Goal: Information Seeking & Learning: Check status

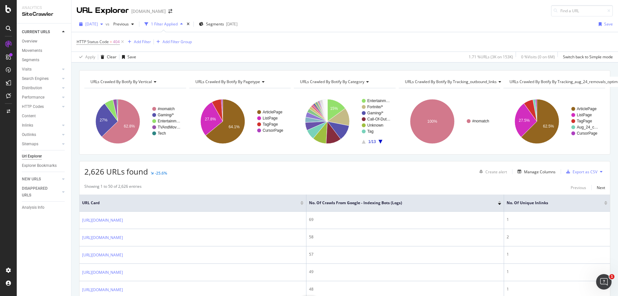
click at [106, 21] on div "[DATE]" at bounding box center [91, 24] width 29 height 10
click at [112, 47] on div "[DATE]" at bounding box center [103, 47] width 34 height 6
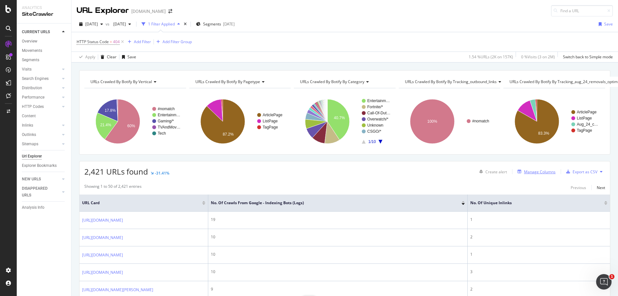
click at [529, 173] on div "Manage Columns" at bounding box center [540, 171] width 32 height 5
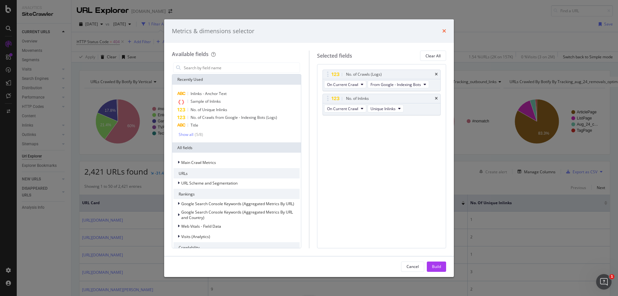
click at [445, 32] on icon "times" at bounding box center [444, 30] width 4 height 5
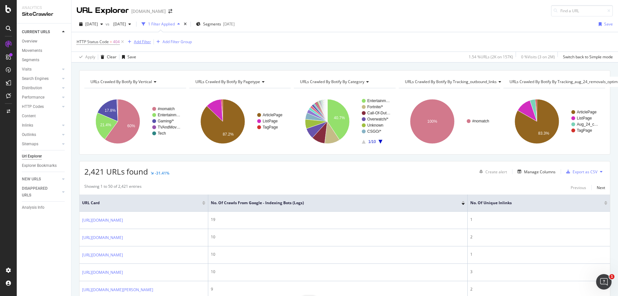
click at [138, 42] on div "Add Filter" at bounding box center [142, 41] width 17 height 5
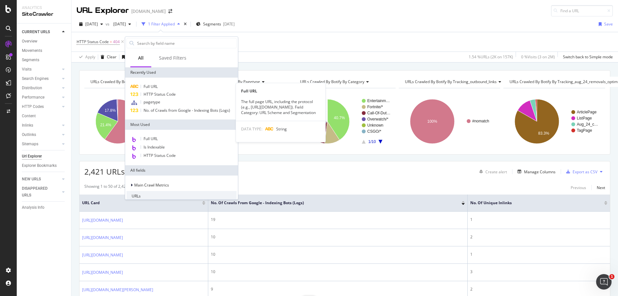
click at [154, 85] on span "Full URL" at bounding box center [151, 86] width 14 height 5
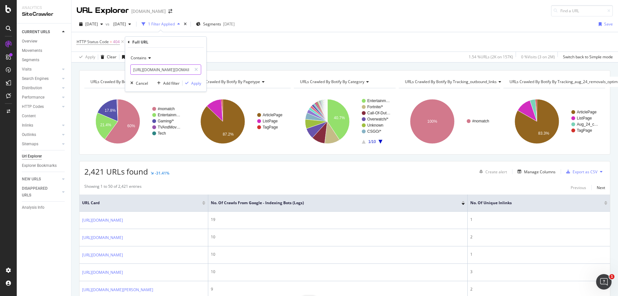
click at [173, 68] on input "[URL][DOMAIN_NAME][DOMAIN_NAME]" at bounding box center [161, 69] width 61 height 10
paste input "entertainment/shroud-explains-why-dr-disrespects-e3-twitch-ban-wasnt-a-mistake-…"
type input "[URL][DOMAIN_NAME]"
click at [195, 80] on div "Apply" at bounding box center [196, 82] width 10 height 5
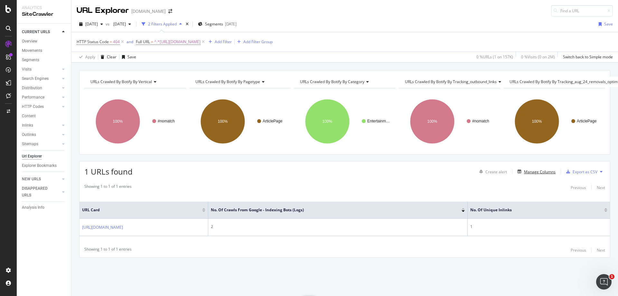
click at [535, 176] on div "Create alert Manage Columns Export as CSV" at bounding box center [541, 171] width 128 height 11
click at [534, 173] on div "Manage Columns" at bounding box center [540, 171] width 32 height 5
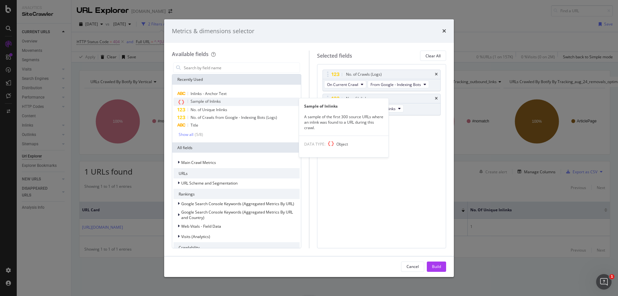
click at [216, 102] on span "Sample of Inlinks" at bounding box center [206, 100] width 30 height 5
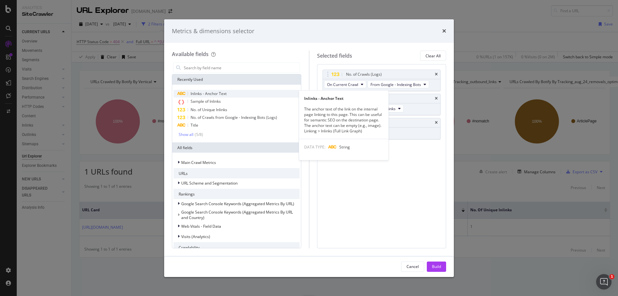
click at [224, 94] on span "Inlinks - Anchor Text" at bounding box center [209, 93] width 36 height 5
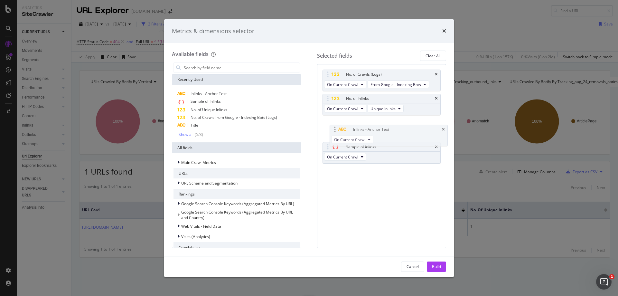
drag, startPoint x: 327, startPoint y: 146, endPoint x: 333, endPoint y: 128, distance: 18.7
click at [334, 128] on body "Analytics SiteCrawler CURRENT URLS Overview Movements Segments Visits Analysis …" at bounding box center [309, 148] width 618 height 296
click at [437, 97] on icon "times" at bounding box center [436, 99] width 3 height 4
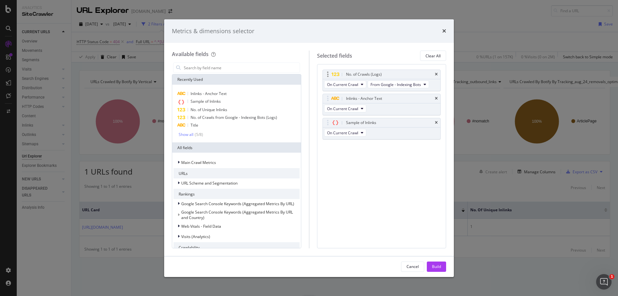
click at [439, 74] on div "No. of Crawls (Logs)" at bounding box center [382, 74] width 118 height 9
click at [436, 74] on icon "times" at bounding box center [436, 74] width 3 height 4
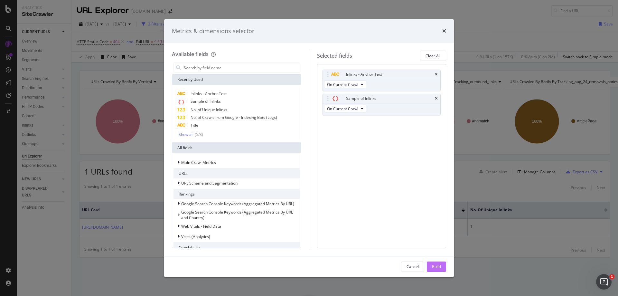
click at [442, 269] on button "Build" at bounding box center [436, 266] width 19 height 10
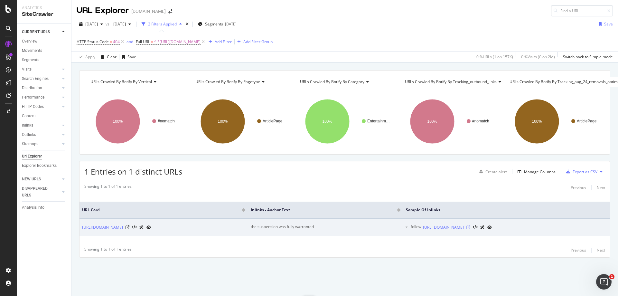
click at [470, 228] on icon at bounding box center [468, 227] width 4 height 4
click at [352, 224] on div "the suspension was fully warranted" at bounding box center [326, 227] width 150 height 6
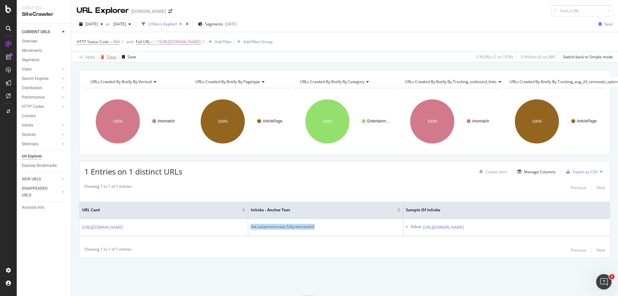
copy div "the suspension was fully warranted"
click at [200, 41] on span "^.*[URL][DOMAIN_NAME]" at bounding box center [177, 41] width 46 height 9
click at [187, 71] on input "[URL][DOMAIN_NAME]" at bounding box center [171, 68] width 61 height 10
paste input "overwatch/the-official-overwatch-twitter-account-is-destroying-esports-doubters…"
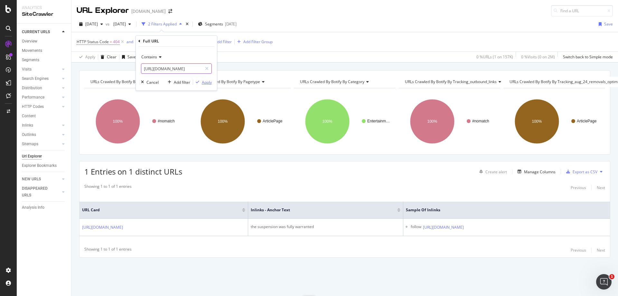
type input "[URL][DOMAIN_NAME]"
click at [202, 83] on div "Apply" at bounding box center [207, 81] width 10 height 5
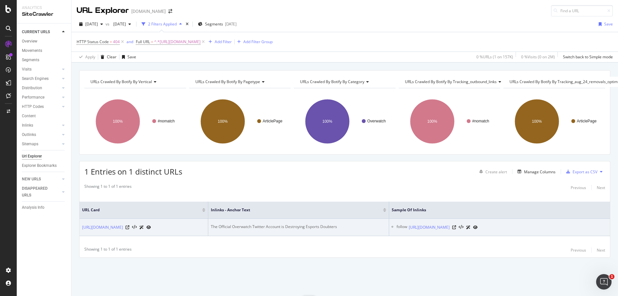
click at [302, 224] on div "The Official Overwatch Twitter Account is Destroying Esports Doubters" at bounding box center [298, 227] width 175 height 6
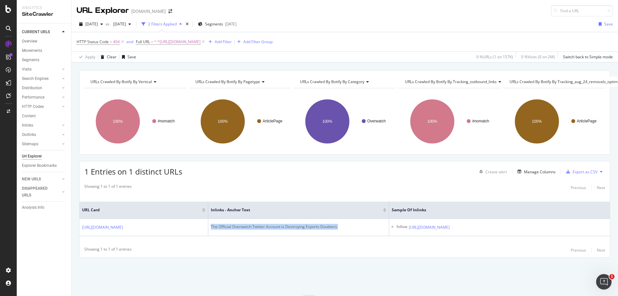
copy div "The Official Overwatch Twitter Account is Destroying Esports Doubters"
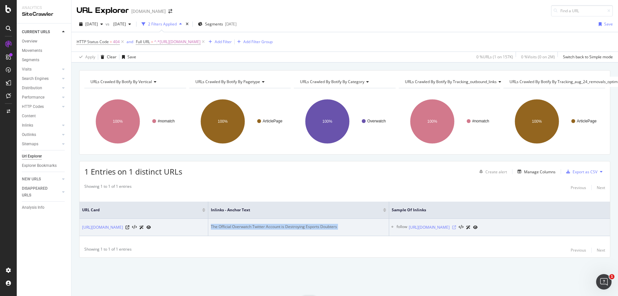
click at [456, 225] on icon at bounding box center [454, 227] width 4 height 4
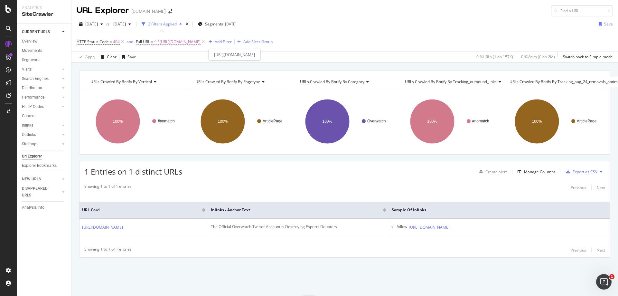
click at [200, 41] on span "^.*[URL][DOMAIN_NAME]" at bounding box center [177, 41] width 46 height 9
click at [178, 68] on input "[URL][DOMAIN_NAME]" at bounding box center [171, 68] width 61 height 10
paste input "fitness/mattdoesfitness-reveals-650000-house-renovation-with-home-gym-1416395"
type input "[URL][DOMAIN_NAME]"
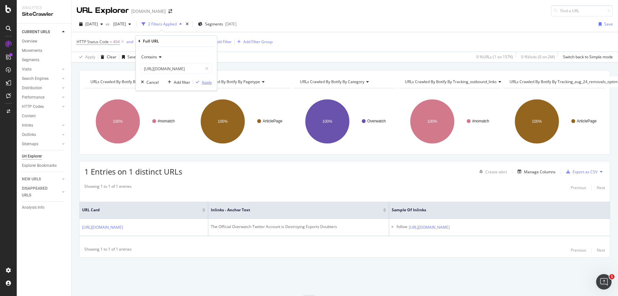
click at [208, 85] on div "Apply" at bounding box center [202, 82] width 19 height 6
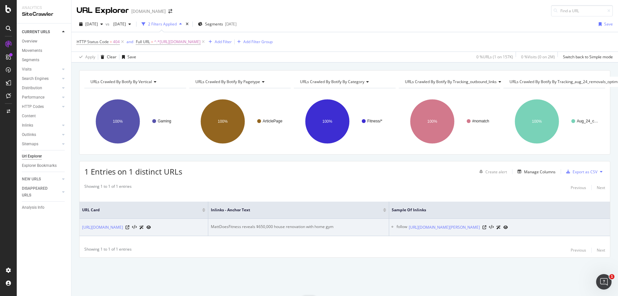
click at [307, 224] on div "MattDoesFitness reveals $650,000 house renovation with home gym" at bounding box center [298, 227] width 175 height 6
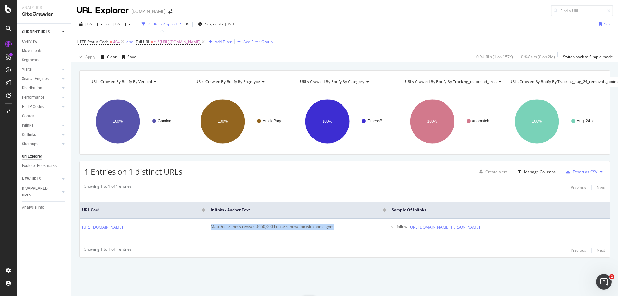
copy div "MattDoesFitness reveals $650,000 house renovation with home gym"
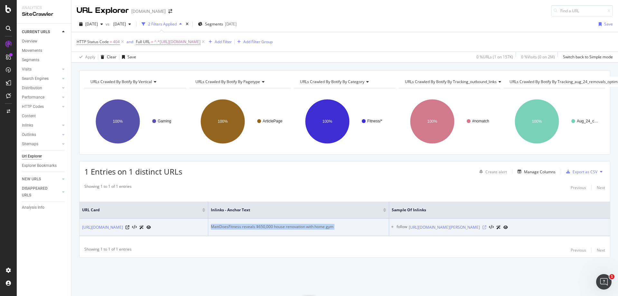
click at [486, 225] on icon at bounding box center [484, 227] width 4 height 4
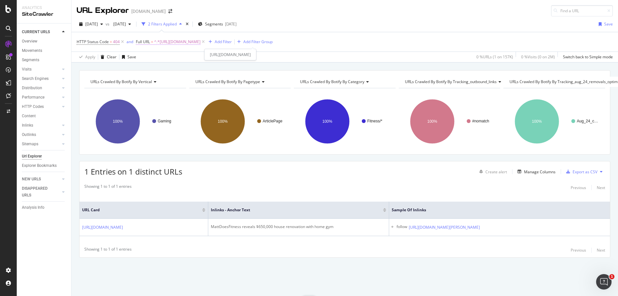
click at [200, 42] on span "^.*[URL][DOMAIN_NAME]" at bounding box center [177, 41] width 46 height 9
click at [175, 70] on input "[URL][DOMAIN_NAME]" at bounding box center [171, 68] width 61 height 10
paste input "entertainment/runescape-streamer-wegodsgaming-banned-for-having-sex-on-stream-1…"
type input "[URL][DOMAIN_NAME]"
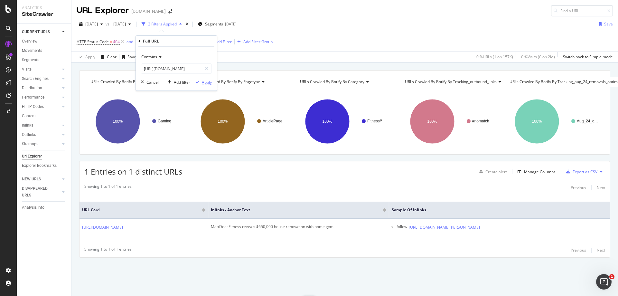
scroll to position [0, 0]
click at [209, 85] on div "Apply" at bounding box center [207, 81] width 10 height 5
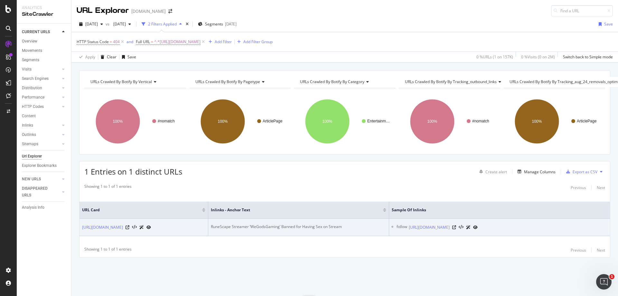
click at [298, 224] on div "RuneScape Streamer ‘WeGodsGaming’ Banned for Having Sex on Stream" at bounding box center [298, 227] width 175 height 6
click at [297, 224] on div "RuneScape Streamer ‘WeGodsGaming’ Banned for Having Sex on Stream" at bounding box center [298, 227] width 175 height 6
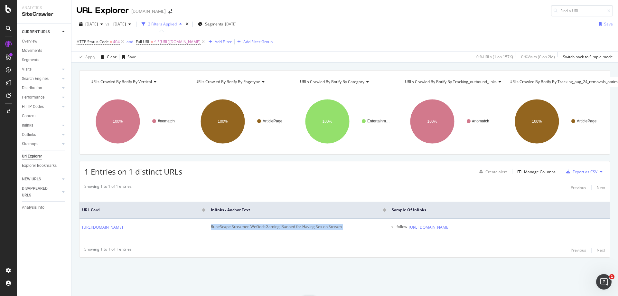
copy div "RuneScape Streamer ‘WeGodsGaming’ Banned for Having Sex on Stream"
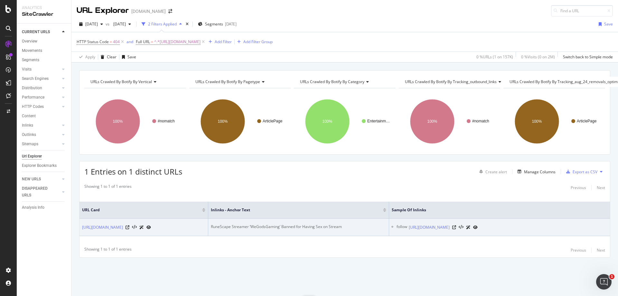
click at [478, 224] on div at bounding box center [464, 227] width 25 height 7
click at [456, 225] on icon at bounding box center [454, 227] width 4 height 4
click at [218, 224] on div "RuneScape Streamer ‘WeGodsGaming’ Banned for Having Sex on Stream" at bounding box center [298, 227] width 175 height 6
drag, startPoint x: 248, startPoint y: 222, endPoint x: 193, endPoint y: 222, distance: 54.7
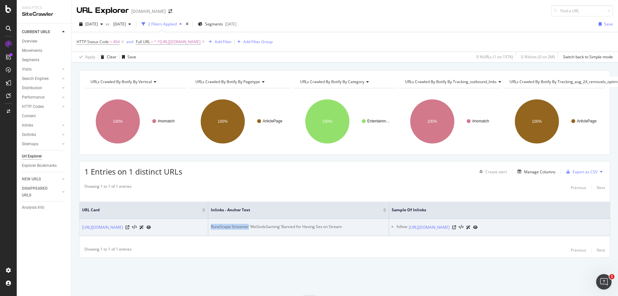
click at [193, 222] on tr "[URL][DOMAIN_NAME] RuneScape Streamer ‘WeGodsGaming’ Banned for Having Sex on S…" at bounding box center [344, 227] width 530 height 17
copy div "RuneScape Streamer"
click at [478, 224] on div "[URL][DOMAIN_NAME]" at bounding box center [443, 227] width 69 height 7
click at [456, 225] on icon at bounding box center [454, 227] width 4 height 4
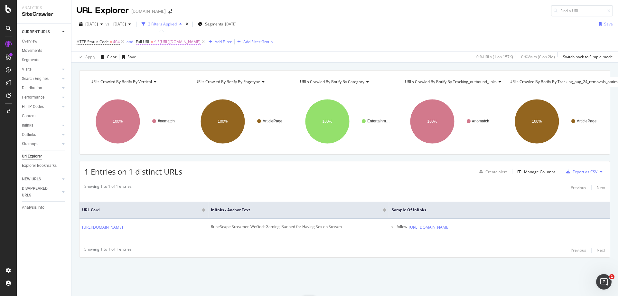
click at [194, 45] on span "^.*[URL][DOMAIN_NAME]" at bounding box center [177, 41] width 46 height 9
click at [184, 65] on input "[URL][DOMAIN_NAME]" at bounding box center [171, 68] width 61 height 10
paste input "[PERSON_NAME]-takes-shots-dr-disrespect-e3-bathroom-twitch-ban-720519"
type input "[URL][DOMAIN_NAME][PERSON_NAME]"
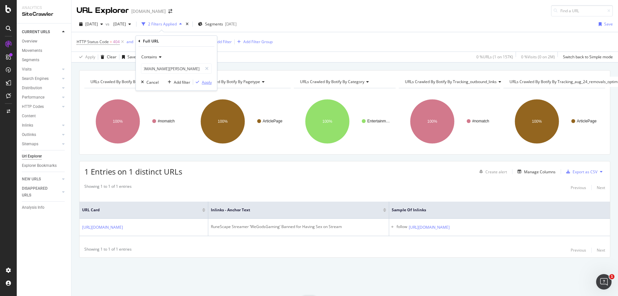
scroll to position [0, 0]
click at [203, 80] on div "Apply" at bounding box center [207, 81] width 10 height 5
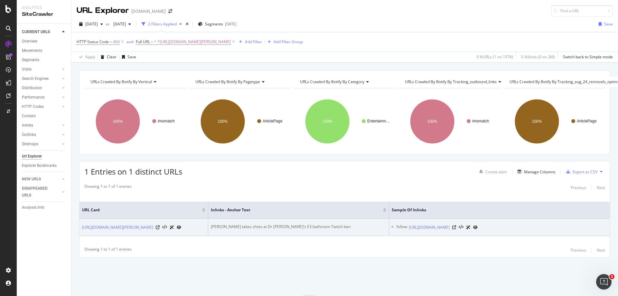
click at [223, 224] on div "[PERSON_NAME] takes shots at Dr [PERSON_NAME]’s E3 bathroom Twitch ban" at bounding box center [298, 227] width 175 height 6
copy div "[PERSON_NAME] takes shots at Dr [PERSON_NAME]’s E3 bathroom Twitch ban"
click at [456, 226] on icon at bounding box center [454, 227] width 4 height 4
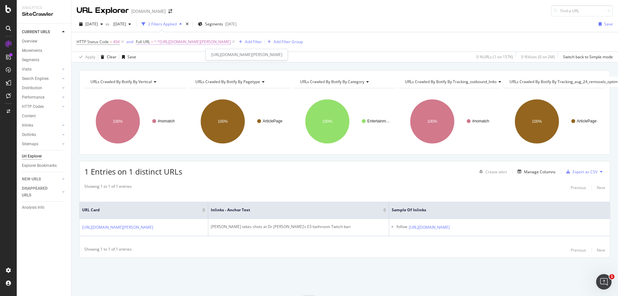
click at [215, 40] on span "^.*[URL][DOMAIN_NAME][PERSON_NAME]" at bounding box center [192, 41] width 77 height 9
click at [180, 70] on input "[URL][DOMAIN_NAME][PERSON_NAME]" at bounding box center [171, 68] width 61 height 10
paste input "t-pain-oldest-trick-in-the-book-twitch-stream-1000794"
type input "[URL][DOMAIN_NAME]"
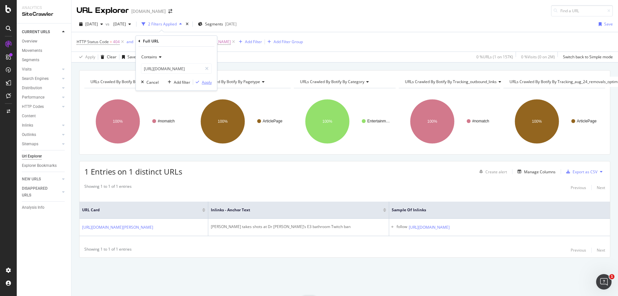
click at [204, 80] on div "Apply" at bounding box center [207, 81] width 10 height 5
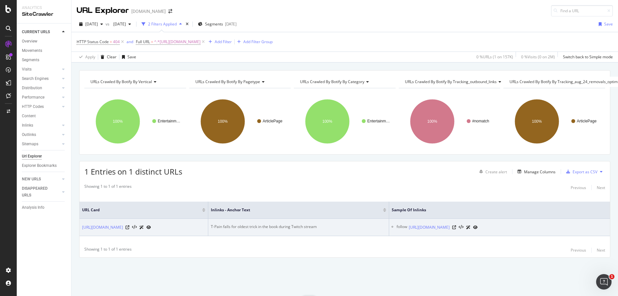
click at [248, 226] on div "T-Pain falls for oldest trick in the book during Twitch stream" at bounding box center [298, 227] width 175 height 6
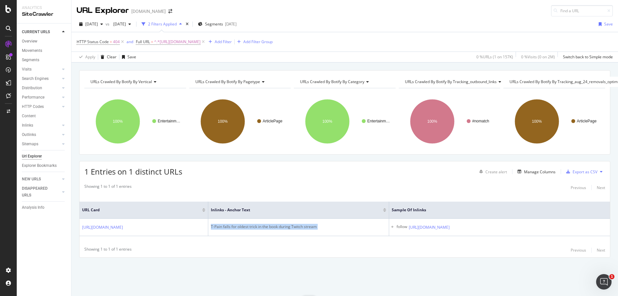
copy div "T-Pain falls for oldest trick in the book during Twitch stream"
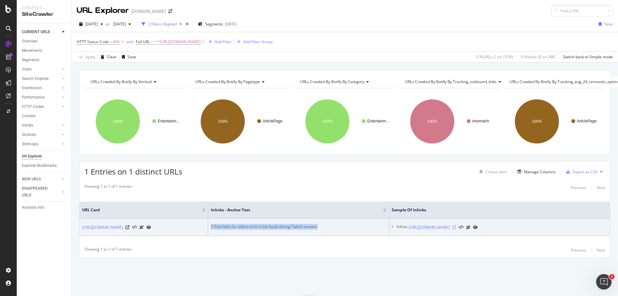
click at [456, 228] on icon at bounding box center [454, 227] width 4 height 4
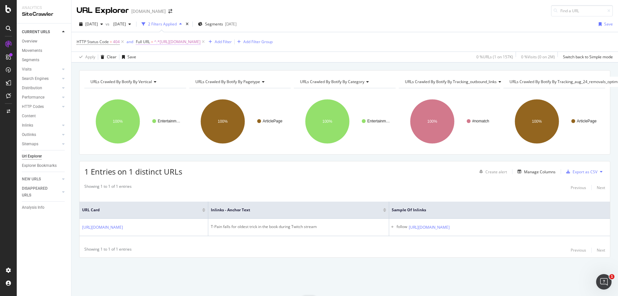
click at [200, 41] on span "^.*[URL][DOMAIN_NAME]" at bounding box center [177, 41] width 46 height 9
click at [181, 68] on input "[URL][DOMAIN_NAME]" at bounding box center [171, 68] width 61 height 10
paste input "cars/[PERSON_NAME]-over-jeffree-stars-1m-mclaren-senna-1392426"
type input "[URL][DOMAIN_NAME][PERSON_NAME]"
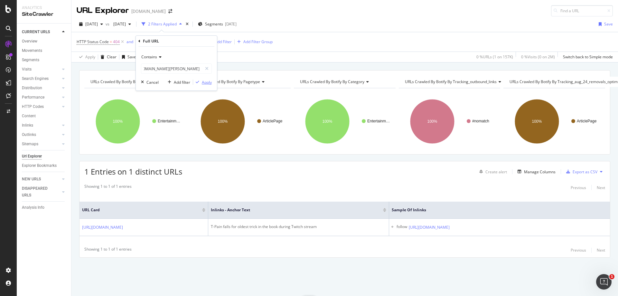
scroll to position [0, 0]
click at [205, 82] on div "Apply" at bounding box center [207, 81] width 10 height 5
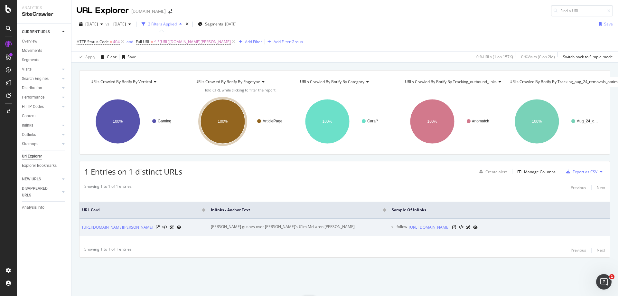
click at [247, 224] on div "[PERSON_NAME] gushes over [PERSON_NAME]’s $1m McLaren [PERSON_NAME]" at bounding box center [298, 227] width 175 height 6
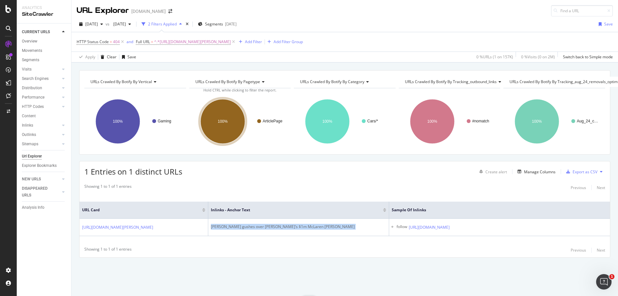
copy div "[PERSON_NAME] gushes over [PERSON_NAME]’s $1m McLaren [PERSON_NAME]"
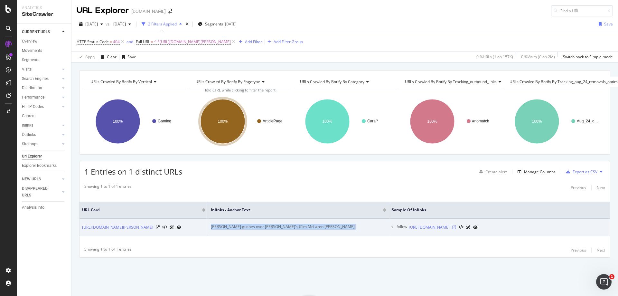
click at [456, 226] on icon at bounding box center [454, 227] width 4 height 4
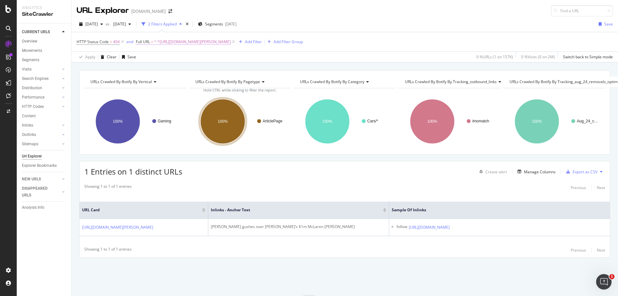
click at [231, 42] on span "^.*[URL][DOMAIN_NAME][PERSON_NAME]" at bounding box center [192, 41] width 77 height 9
click at [173, 67] on input "[URL][DOMAIN_NAME][PERSON_NAME]" at bounding box center [171, 68] width 61 height 10
paste input "fortnite/moisty-[PERSON_NAME]-chest-locations-for-the-fortnite-battle-royale-se…"
type input "[URL][DOMAIN_NAME][PERSON_NAME]"
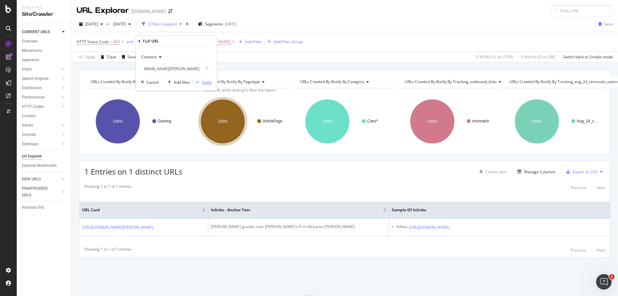
click at [206, 80] on div "Apply" at bounding box center [207, 81] width 10 height 5
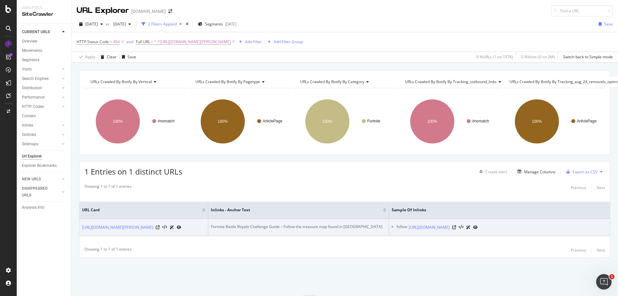
click at [229, 224] on div "Fortnite Battle Royale Challenge Guide – Follow the treasure map found in [GEOG…" at bounding box center [298, 227] width 175 height 6
copy div "Fortnite Battle Royale Challenge Guide – Follow the treasure map found in [GEOG…"
click at [456, 225] on icon at bounding box center [454, 227] width 4 height 4
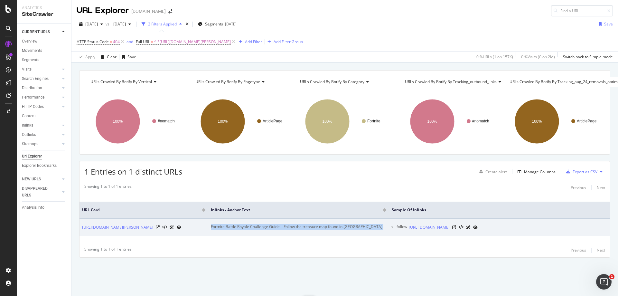
click at [223, 224] on div "Fortnite Battle Royale Challenge Guide – Follow the treasure map found in [GEOG…" at bounding box center [298, 227] width 175 height 6
click at [232, 224] on div "Fortnite Battle Royale Challenge Guide – Follow the treasure map found in [GEOG…" at bounding box center [298, 227] width 175 height 6
drag, startPoint x: 262, startPoint y: 221, endPoint x: 211, endPoint y: 218, distance: 50.9
click at [211, 224] on div "Fortnite Battle Royale Challenge Guide – Follow the treasure map found in [GEOG…" at bounding box center [298, 227] width 175 height 6
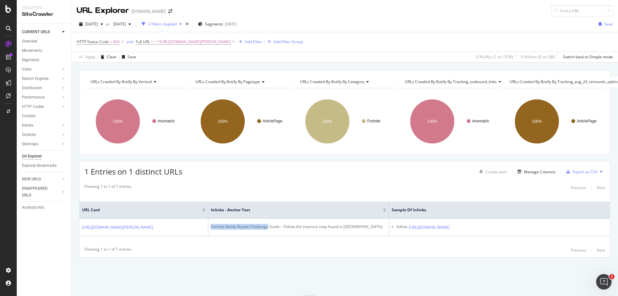
copy div "Fortnite Battle Royale Challenge"
click at [228, 45] on span "^.*[URL][DOMAIN_NAME][PERSON_NAME]" at bounding box center [192, 41] width 77 height 9
click at [178, 66] on input "[URL][DOMAIN_NAME][PERSON_NAME]" at bounding box center [171, 68] width 61 height 10
paste input "entertainment/keemstar-slams-sssniperwolf-after-she-wins-kids-choice-award-4840…"
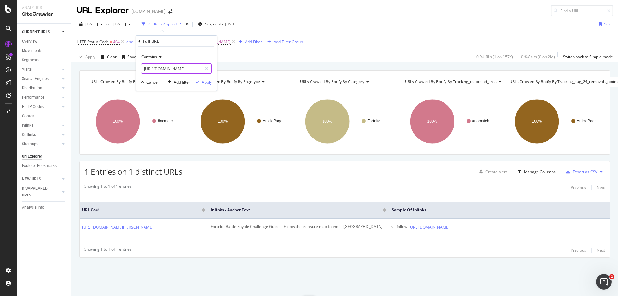
type input "[URL][DOMAIN_NAME]"
click at [206, 83] on div "Apply" at bounding box center [207, 81] width 10 height 5
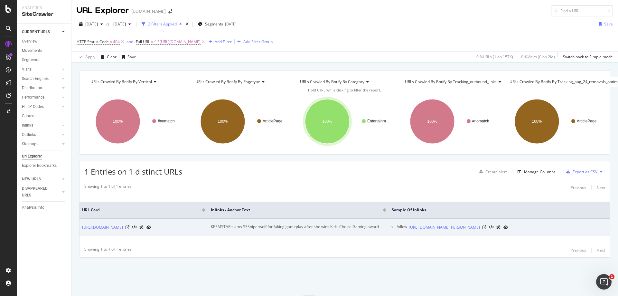
click at [227, 224] on div "KEEMSTAR slams SSSniperwolf for faking gameplay after she wins Kids’ Choice Gam…" at bounding box center [298, 227] width 175 height 6
click at [486, 226] on icon at bounding box center [484, 227] width 4 height 4
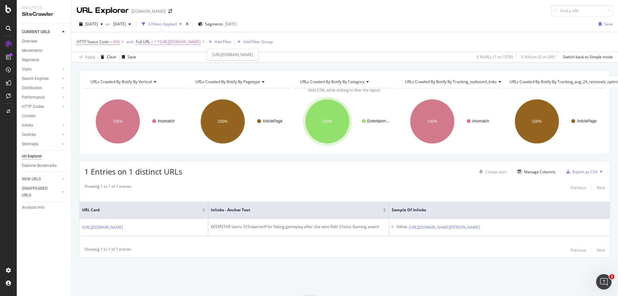
click at [200, 46] on span "^.*[URL][DOMAIN_NAME]" at bounding box center [177, 41] width 46 height 9
click at [193, 66] on input "[URL][DOMAIN_NAME]" at bounding box center [171, 68] width 61 height 10
paste input "fortnite/official-fortnite-toys-coming-to-stores-for-the-holidays-218943"
type input "[URL][DOMAIN_NAME]"
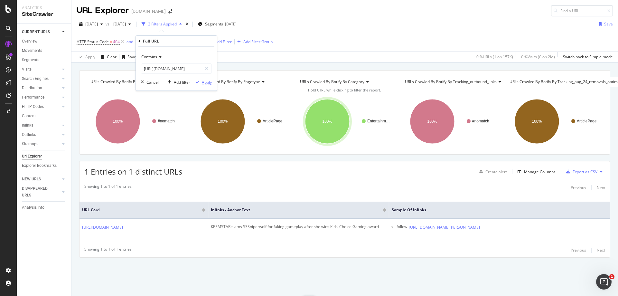
scroll to position [0, 0]
click at [205, 81] on div "Apply" at bounding box center [207, 81] width 10 height 5
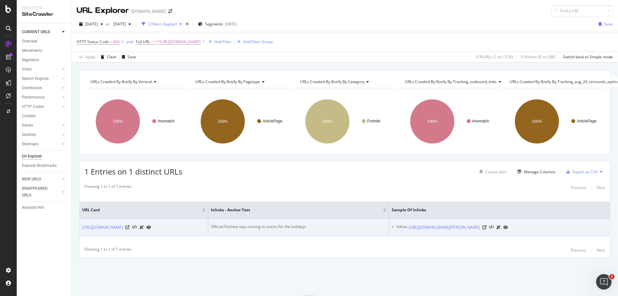
click at [222, 224] on div "Official Fortnite toys coming to stores for the holidays" at bounding box center [298, 227] width 175 height 6
click at [486, 228] on icon at bounding box center [484, 227] width 4 height 4
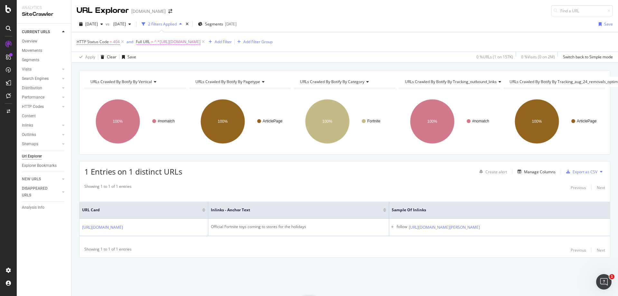
click at [189, 39] on span "^.*[URL][DOMAIN_NAME]" at bounding box center [177, 41] width 46 height 9
click at [179, 71] on input "[URL][DOMAIN_NAME]" at bounding box center [171, 68] width 61 height 10
paste input "battalion-1944/battalion-1944-download-shroud-dr-disrespect-twitch-685026"
type input "[URL][DOMAIN_NAME]"
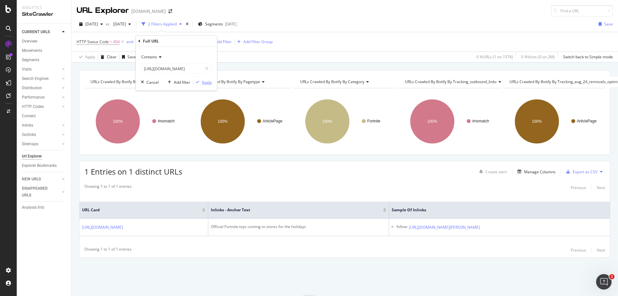
scroll to position [0, 0]
click at [205, 83] on div "Apply" at bounding box center [207, 81] width 10 height 5
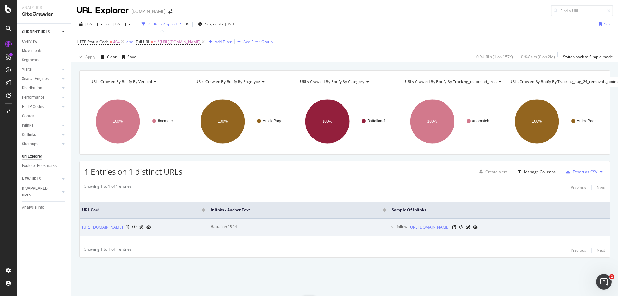
click at [223, 224] on div "Battalion 1944" at bounding box center [298, 227] width 175 height 6
click at [456, 227] on icon at bounding box center [454, 227] width 4 height 4
